Goal: Task Accomplishment & Management: Complete application form

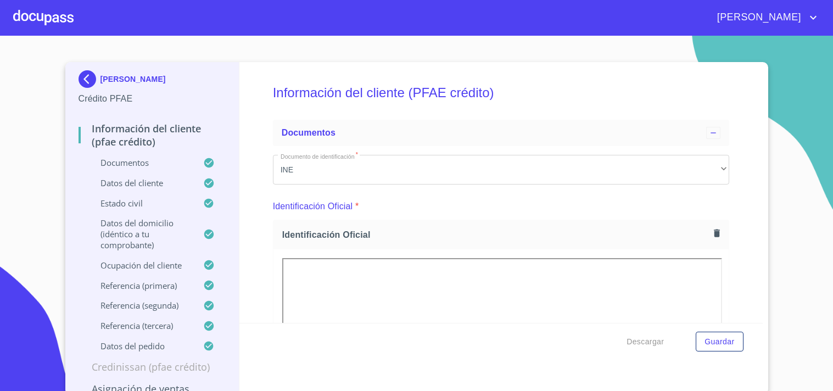
click at [50, 22] on div at bounding box center [43, 17] width 60 height 35
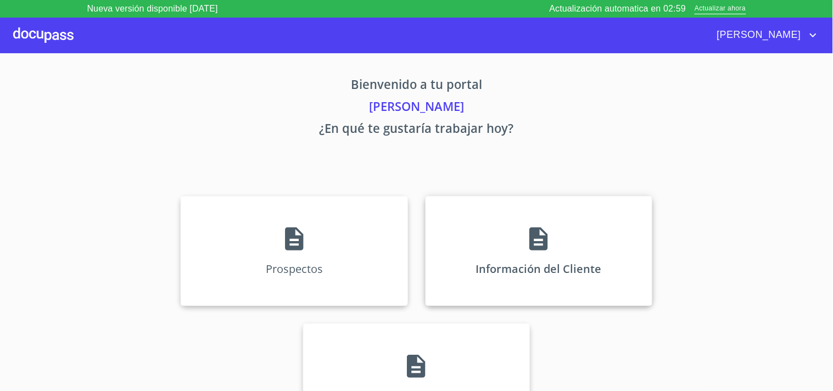
click at [514, 240] on div "Información del Cliente" at bounding box center [538, 251] width 227 height 110
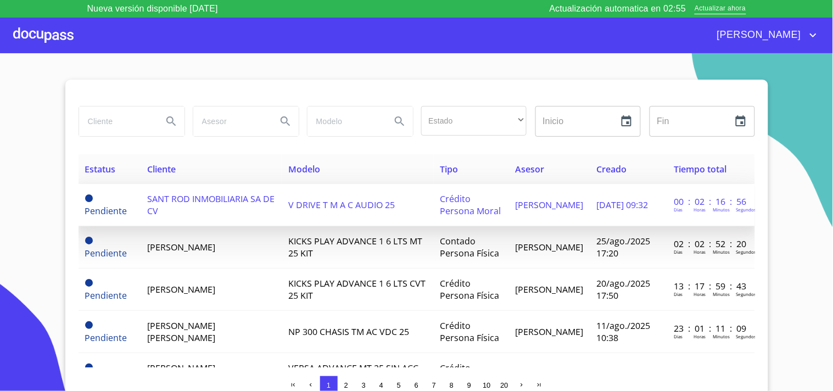
click at [209, 211] on td "SANT ROD INMOBILIARIA SA DE CV" at bounding box center [211, 205] width 141 height 42
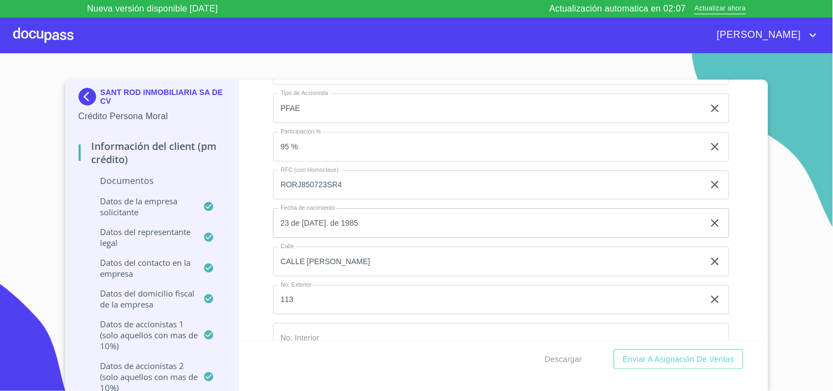
scroll to position [7283, 0]
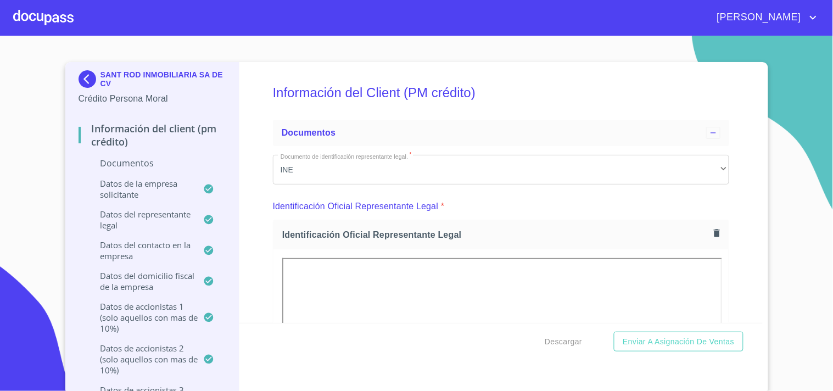
drag, startPoint x: 96, startPoint y: 72, endPoint x: 127, endPoint y: 85, distance: 33.7
click at [127, 85] on p "SANT ROD INMOBILIARIA SA DE CV" at bounding box center [163, 79] width 126 height 18
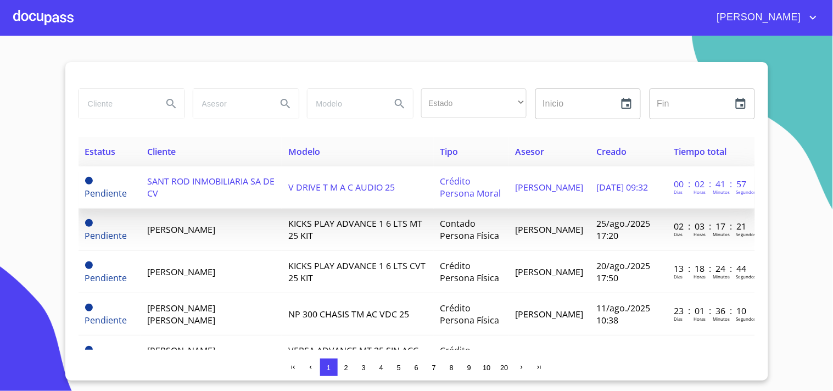
click at [171, 187] on td "SANT ROD INMOBILIARIA SA DE CV" at bounding box center [211, 187] width 141 height 42
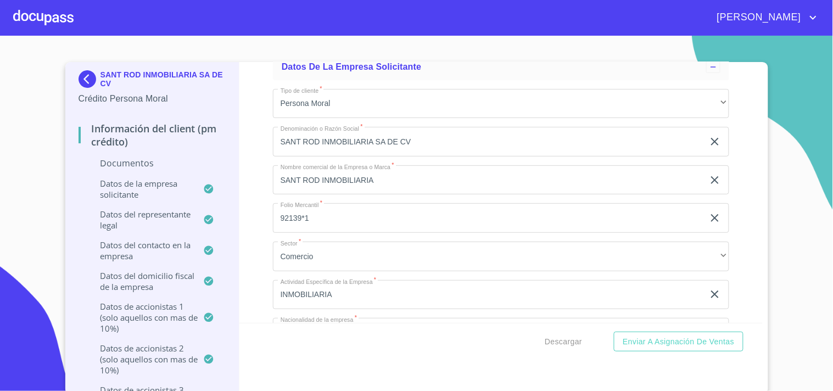
scroll to position [5708, 0]
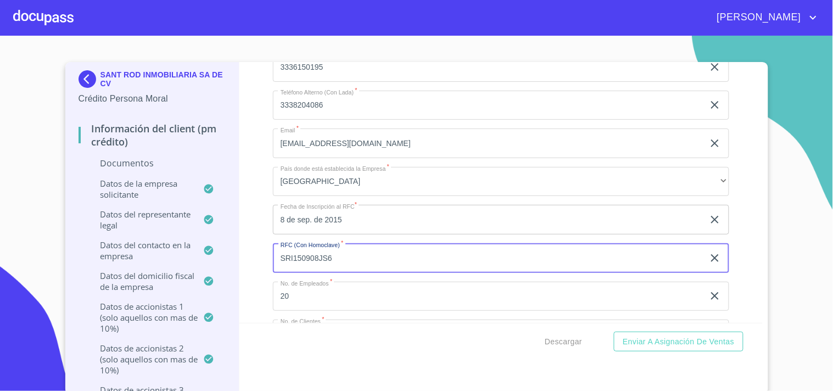
drag, startPoint x: 276, startPoint y: 254, endPoint x: 266, endPoint y: 254, distance: 9.3
click at [266, 254] on div "Información del Client (PM crédito) Documentos Documento de identificación repr…" at bounding box center [500, 192] width 523 height 261
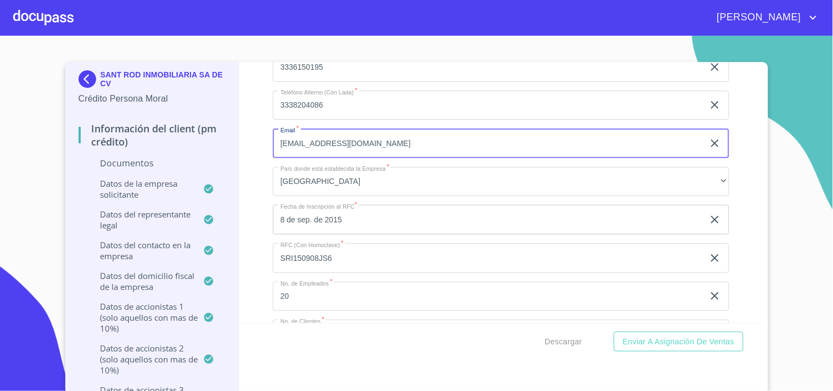
drag, startPoint x: 273, startPoint y: 134, endPoint x: 395, endPoint y: 133, distance: 121.9
click at [395, 133] on input "[EMAIL_ADDRESS][DOMAIN_NAME]" at bounding box center [488, 143] width 431 height 30
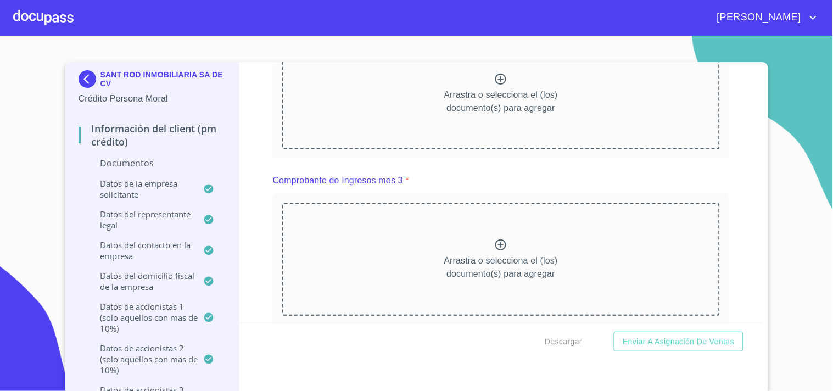
scroll to position [1764, 0]
